Goal: Find contact information: Obtain details needed to contact an individual or organization

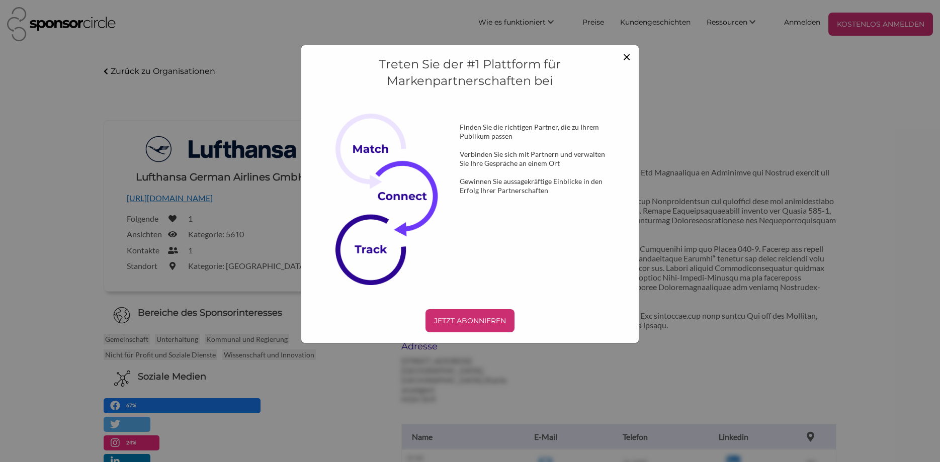
click at [627, 57] on span "×" at bounding box center [626, 56] width 8 height 17
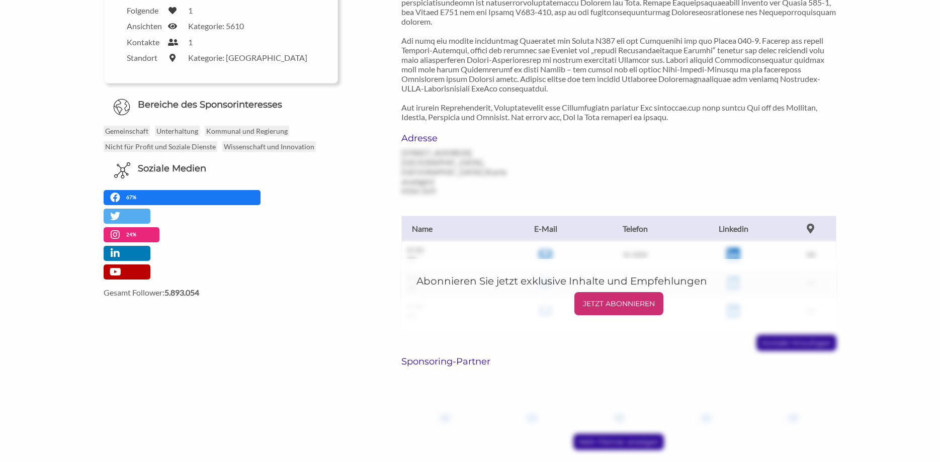
scroll to position [256, 0]
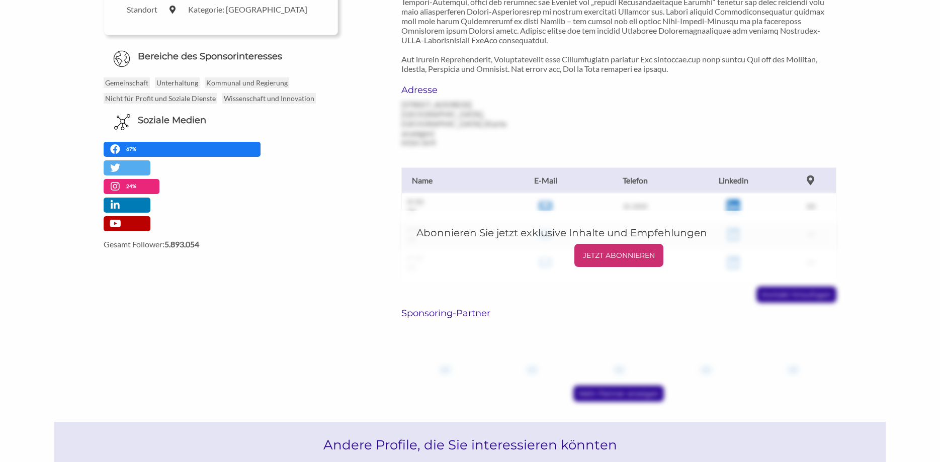
click at [475, 308] on h6 "Sponsoring-Partner" at bounding box center [618, 313] width 435 height 11
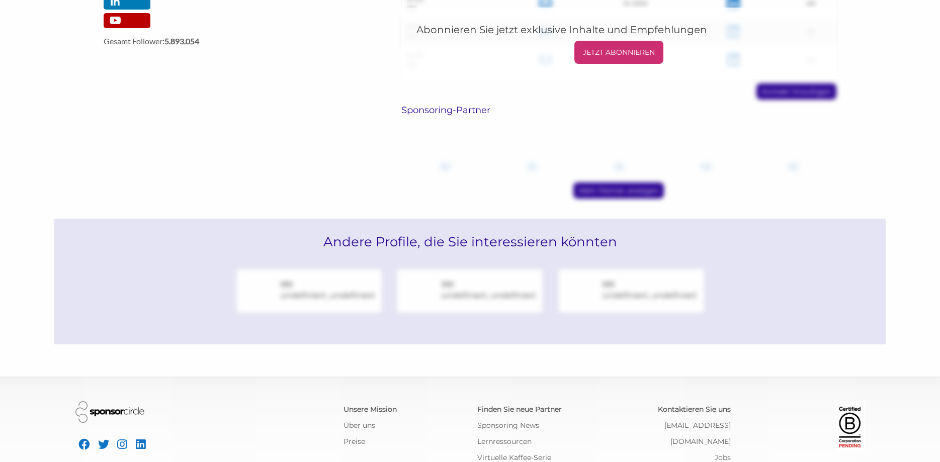
scroll to position [484, 0]
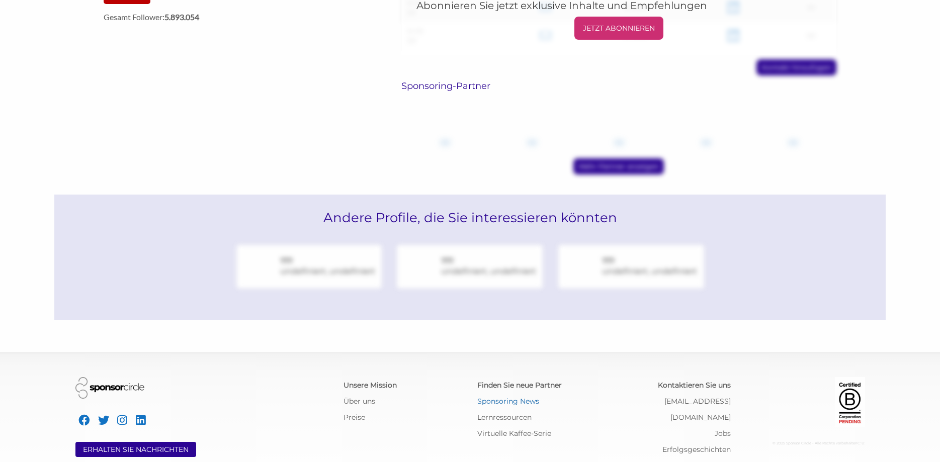
click at [508, 397] on link "Sponsoring News" at bounding box center [508, 401] width 62 height 9
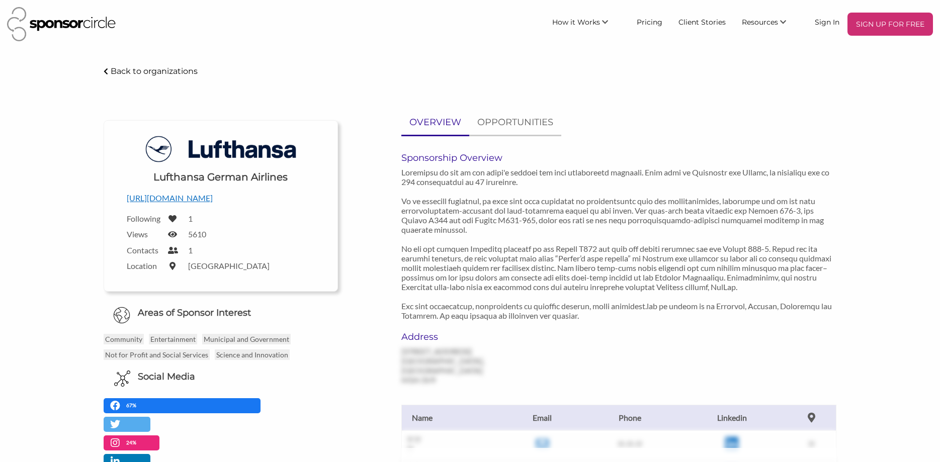
scroll to position [474, 0]
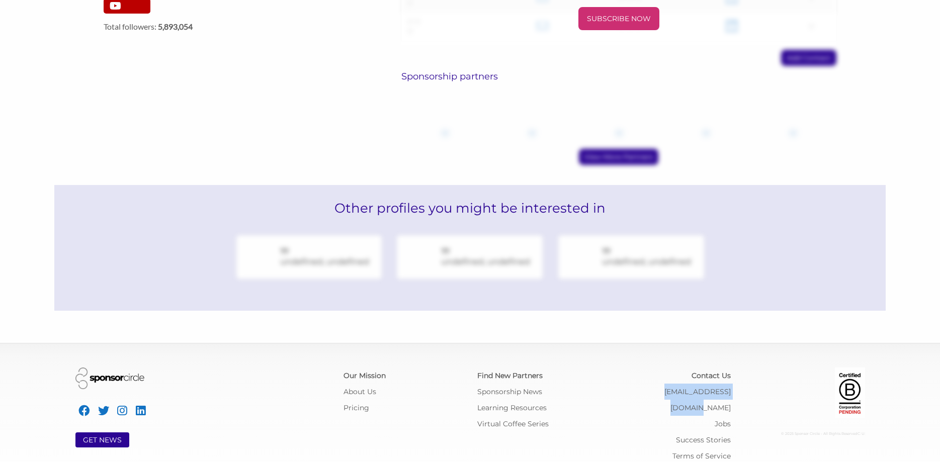
drag, startPoint x: 736, startPoint y: 382, endPoint x: 644, endPoint y: 381, distance: 91.5
click at [644, 381] on div "Contact Us info@sponsorcircle.com Jobs Success Stories Terms of Service" at bounding box center [671, 415] width 134 height 97
copy link "[EMAIL_ADDRESS][DOMAIN_NAME]"
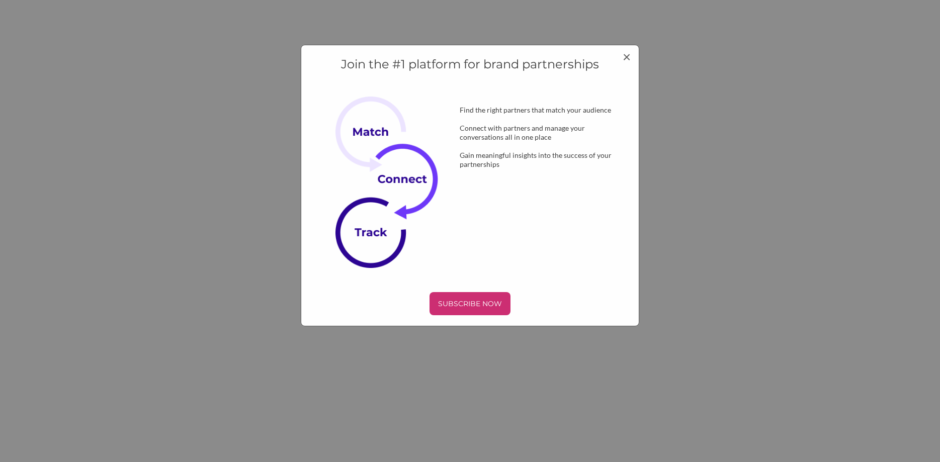
scroll to position [0, 0]
click at [626, 59] on span "×" at bounding box center [626, 56] width 8 height 17
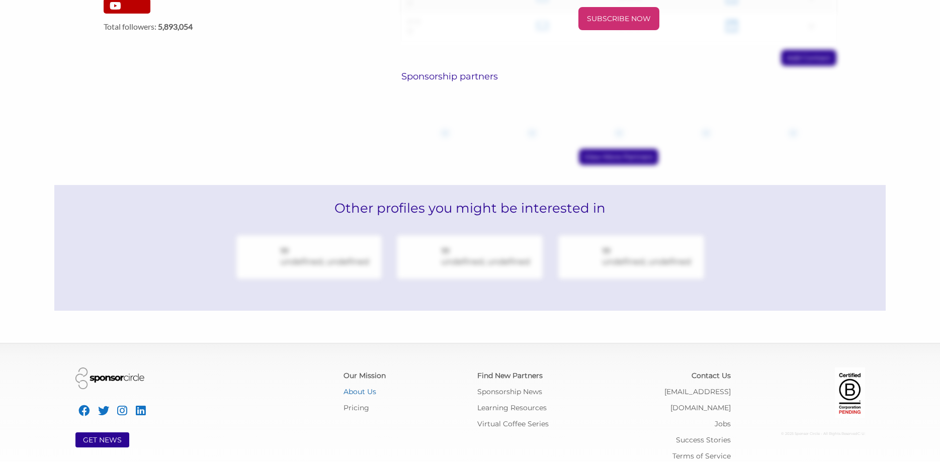
click at [367, 387] on link "About Us" at bounding box center [359, 391] width 33 height 9
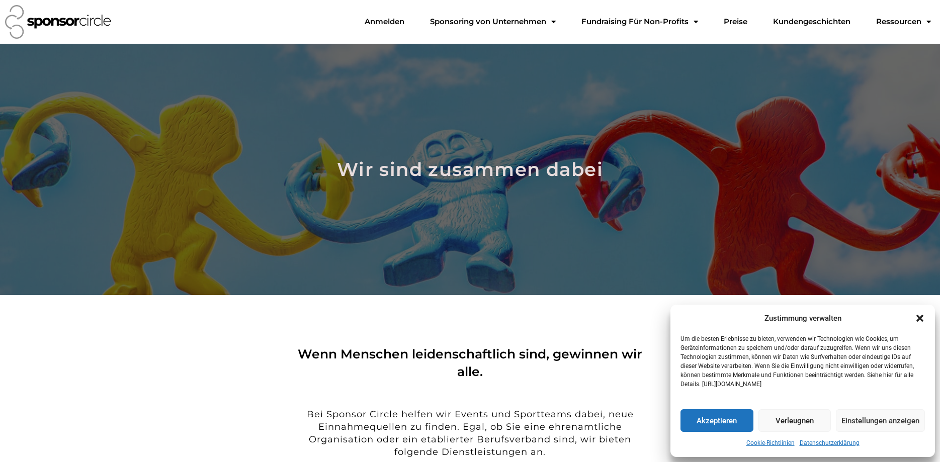
click at [780, 417] on button "Verleugnen" at bounding box center [794, 420] width 73 height 23
